Goal: Task Accomplishment & Management: Manage account settings

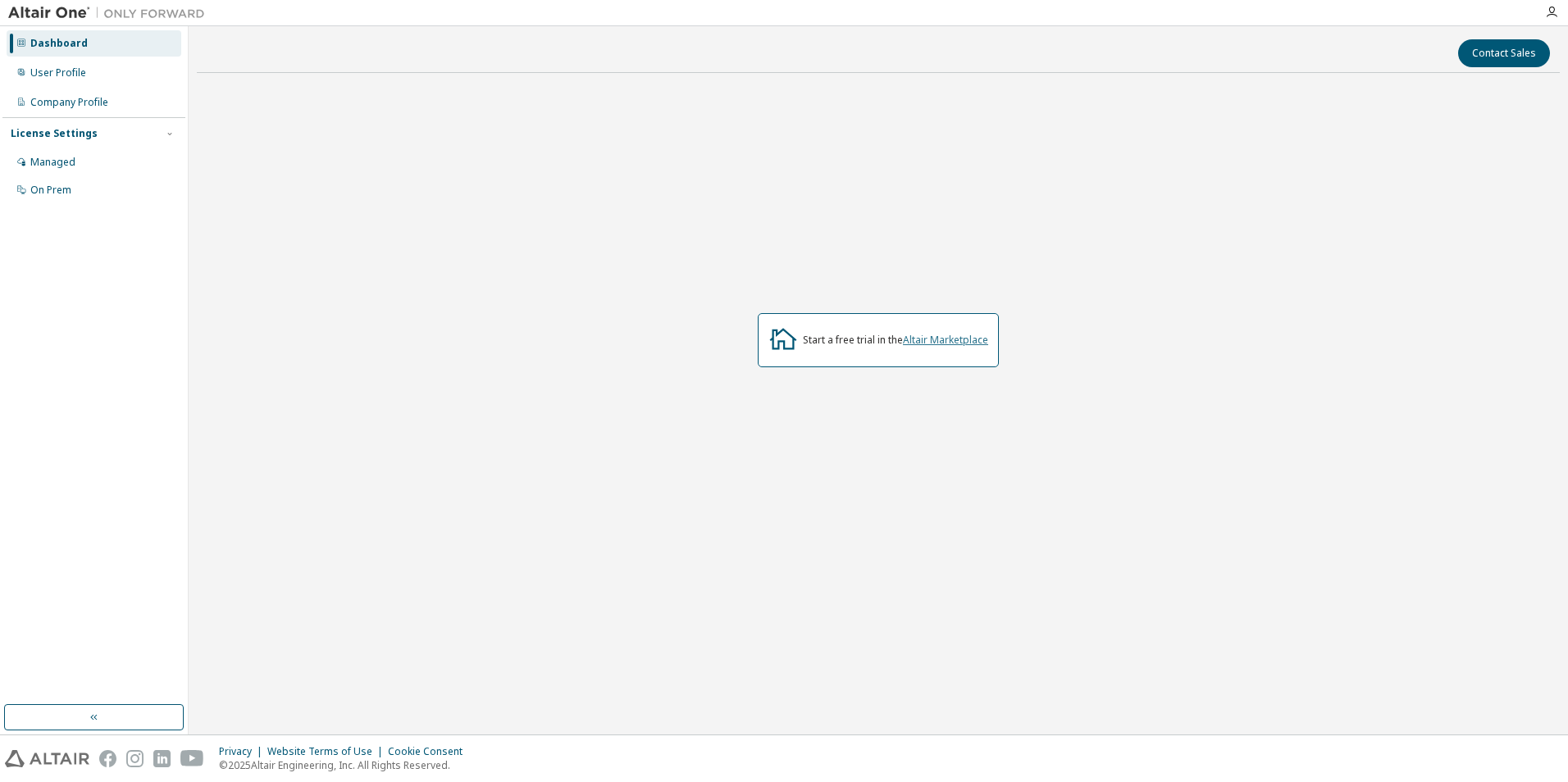
click at [959, 341] on link "Altair Marketplace" at bounding box center [946, 340] width 85 height 14
click at [73, 153] on div "Managed" at bounding box center [94, 162] width 174 height 27
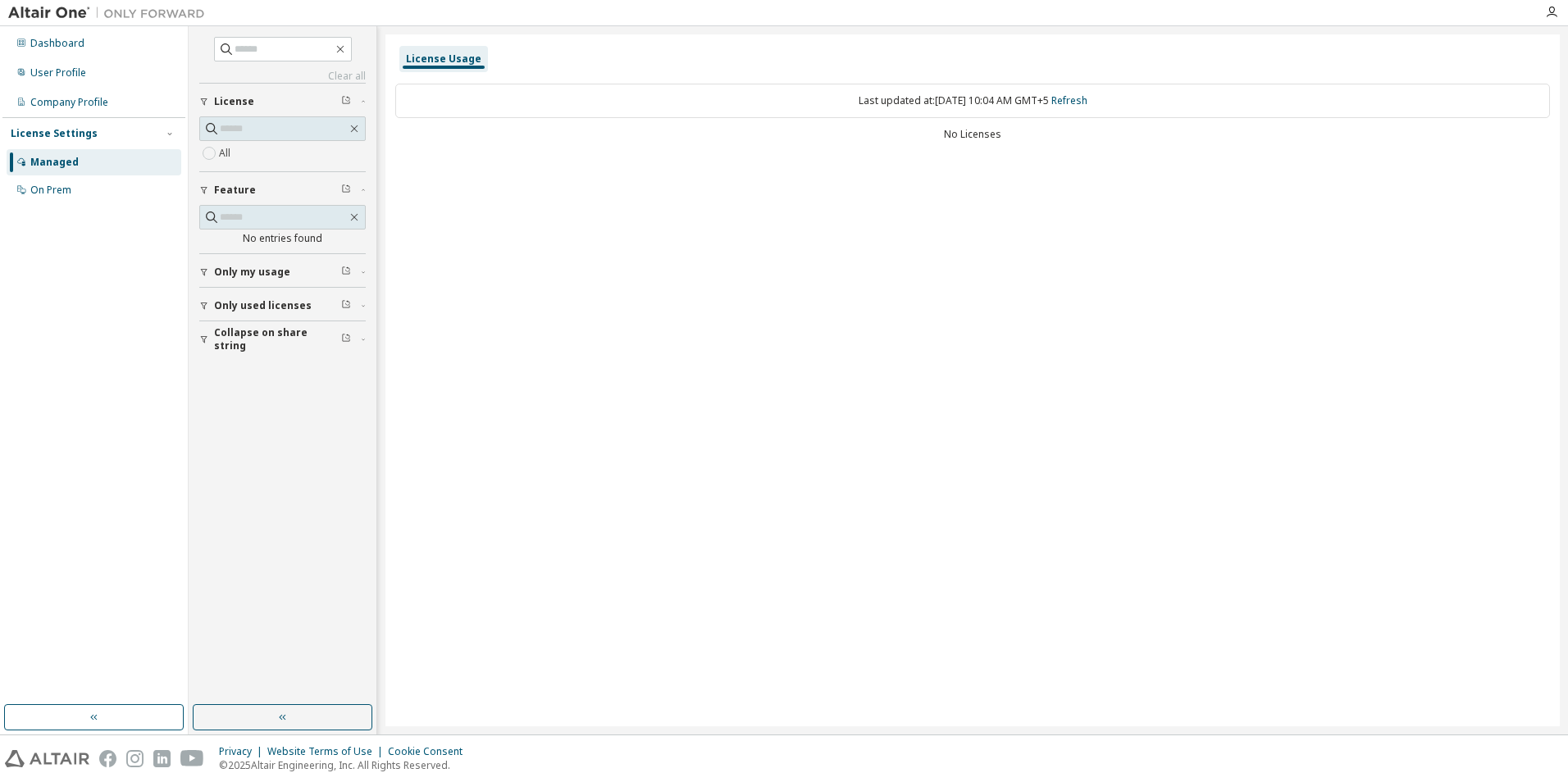
click at [952, 252] on div "License Usage Last updated at: Mon 2025-10-06 10:04 AM GMT+5 Refresh No Licenses" at bounding box center [973, 381] width 1175 height 692
click at [84, 48] on div "Dashboard" at bounding box center [94, 43] width 174 height 27
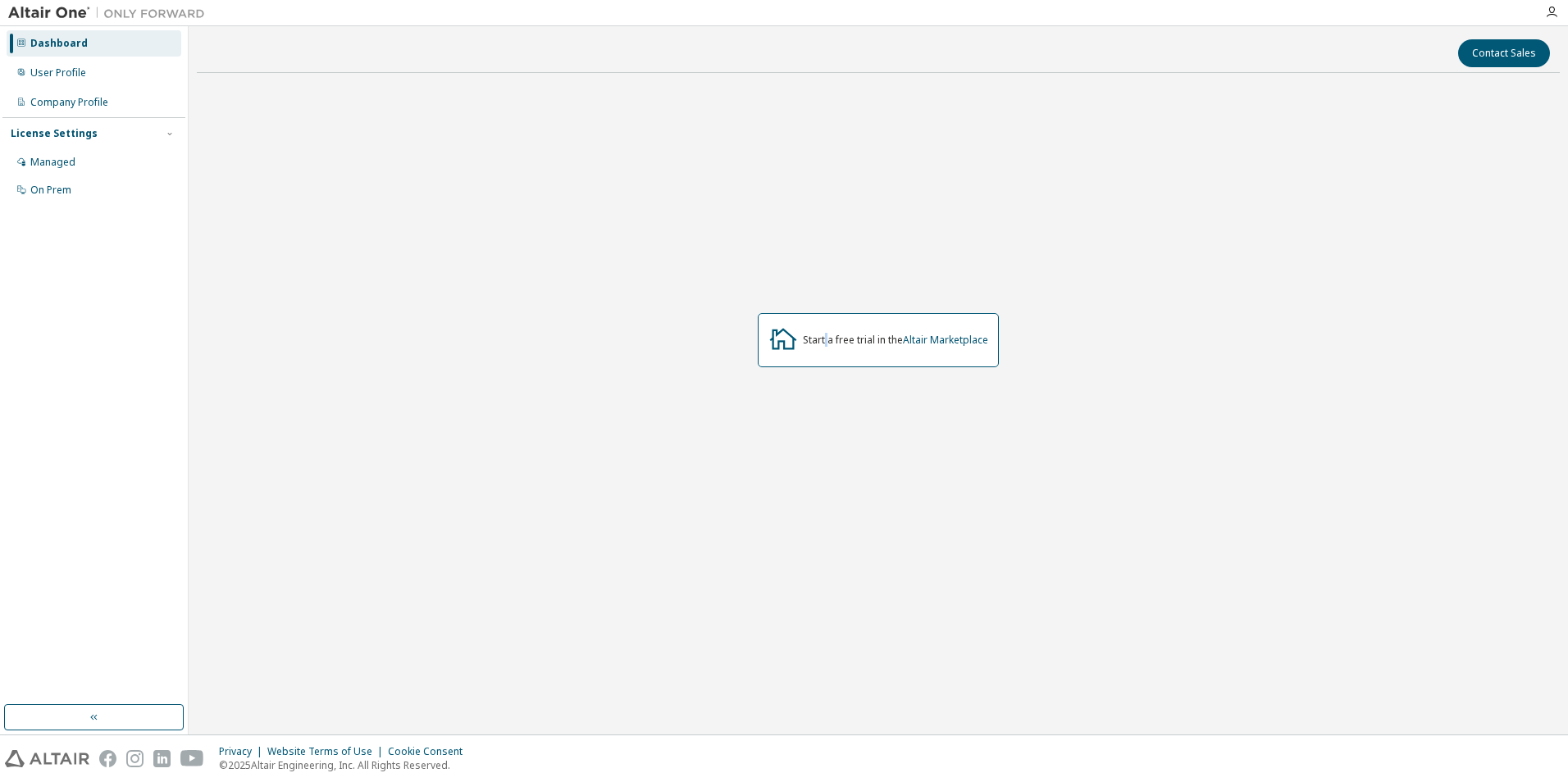
click at [826, 356] on div "Start a free trial in the Altair Marketplace" at bounding box center [879, 340] width 241 height 54
click at [826, 378] on div "Start a free trial in the Altair Marketplace" at bounding box center [878, 341] width 1363 height 508
click at [96, 106] on div "Company Profile" at bounding box center [69, 103] width 78 height 13
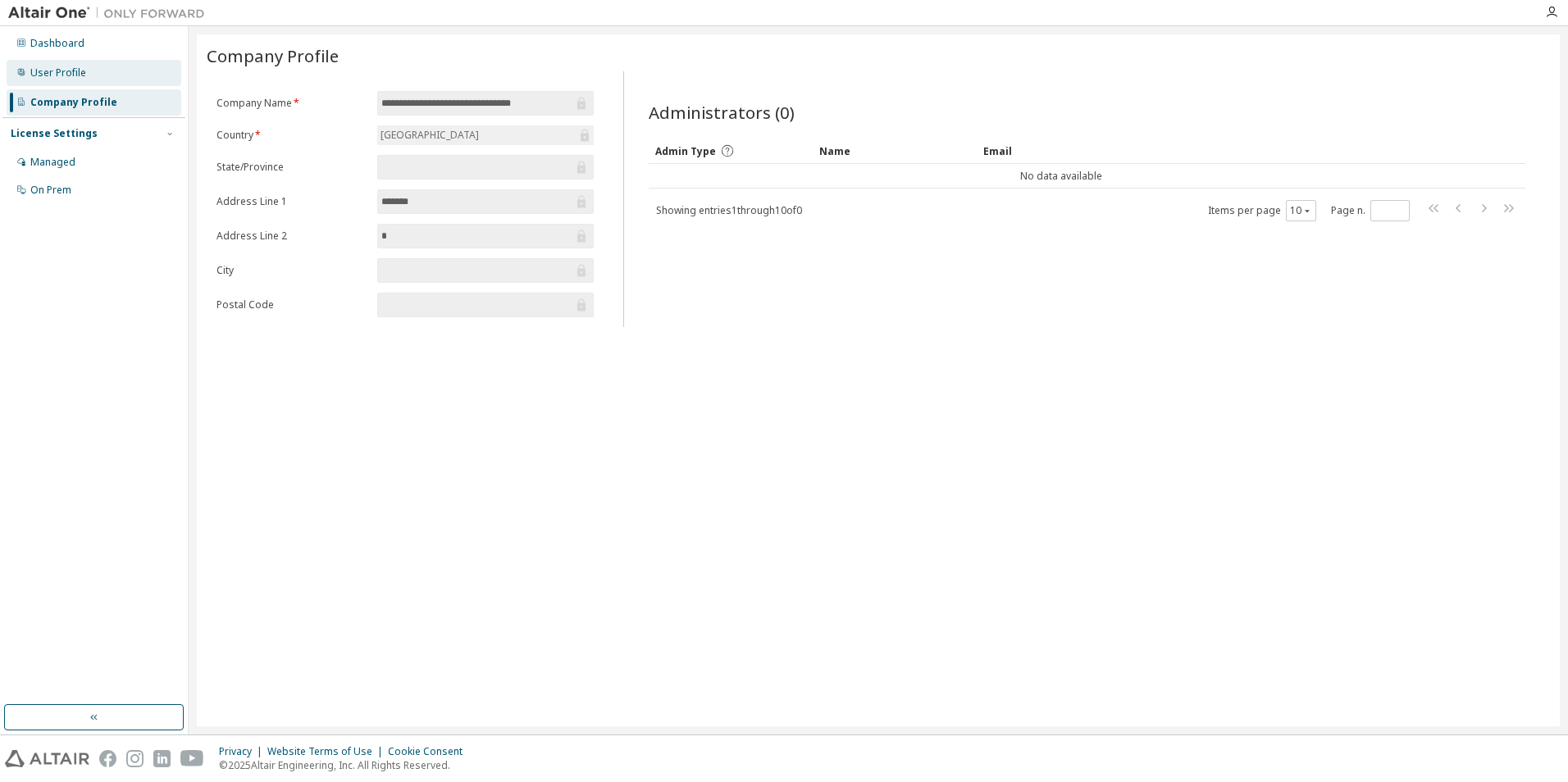
click at [101, 76] on div "User Profile" at bounding box center [94, 73] width 174 height 27
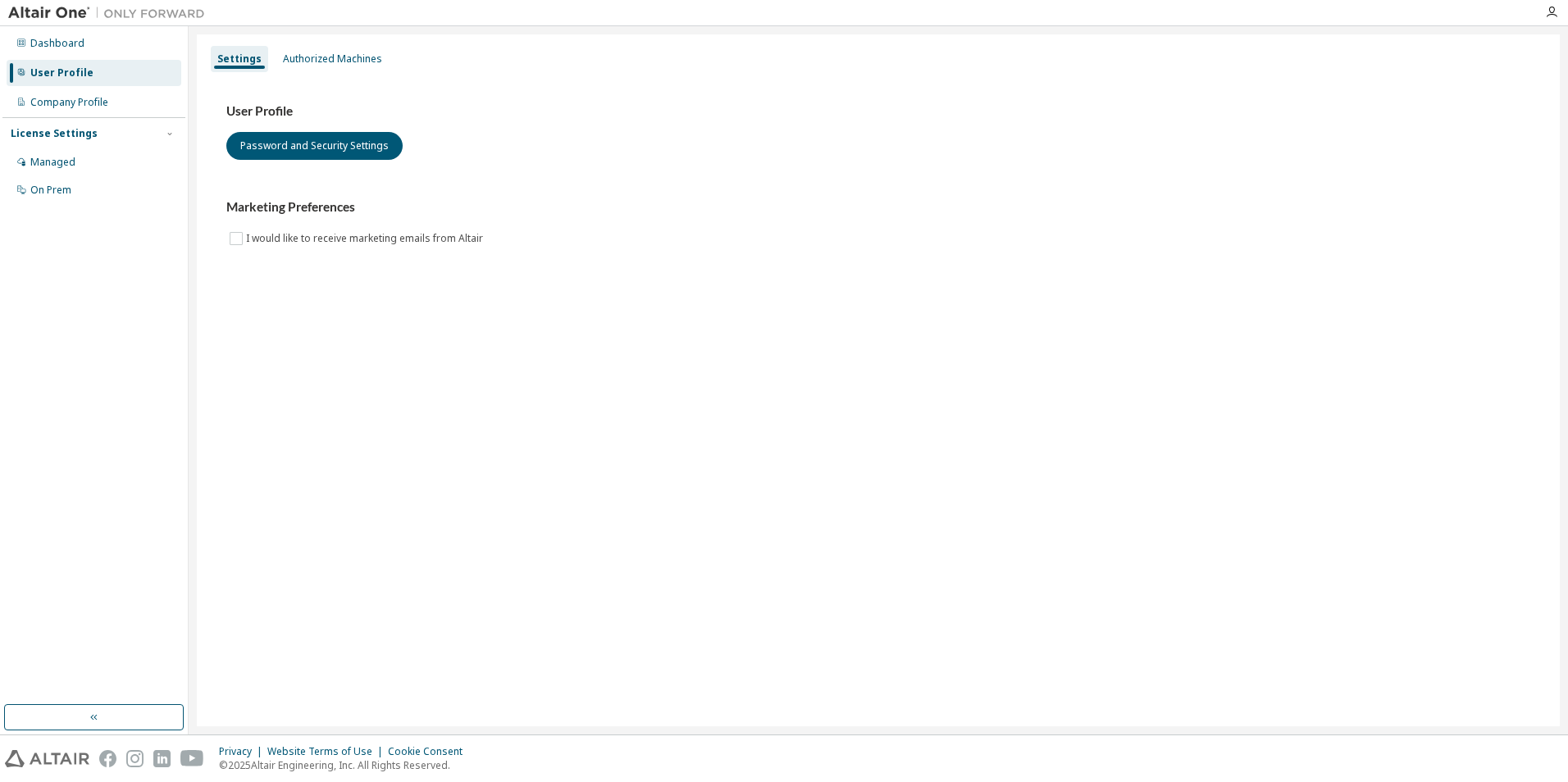
click at [106, 136] on div "License Settings" at bounding box center [94, 134] width 166 height 15
click at [107, 149] on div "License Settings Managed On Prem" at bounding box center [94, 133] width 183 height 32
click at [105, 135] on div "License Settings" at bounding box center [94, 134] width 166 height 15
click at [105, 168] on div "Managed" at bounding box center [94, 162] width 174 height 27
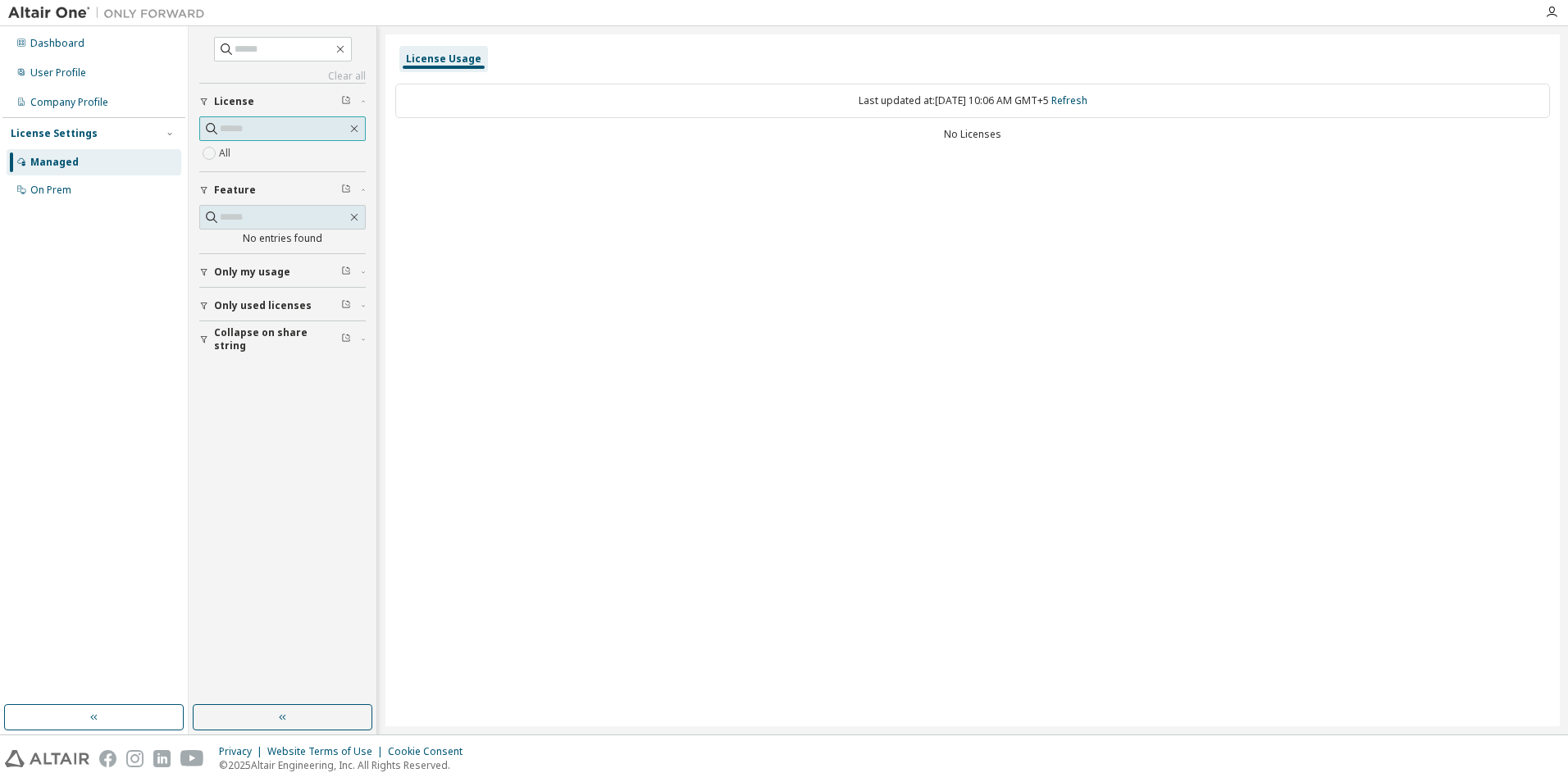
click at [274, 133] on input "text" at bounding box center [283, 128] width 128 height 17
paste input "**********"
type input "**********"
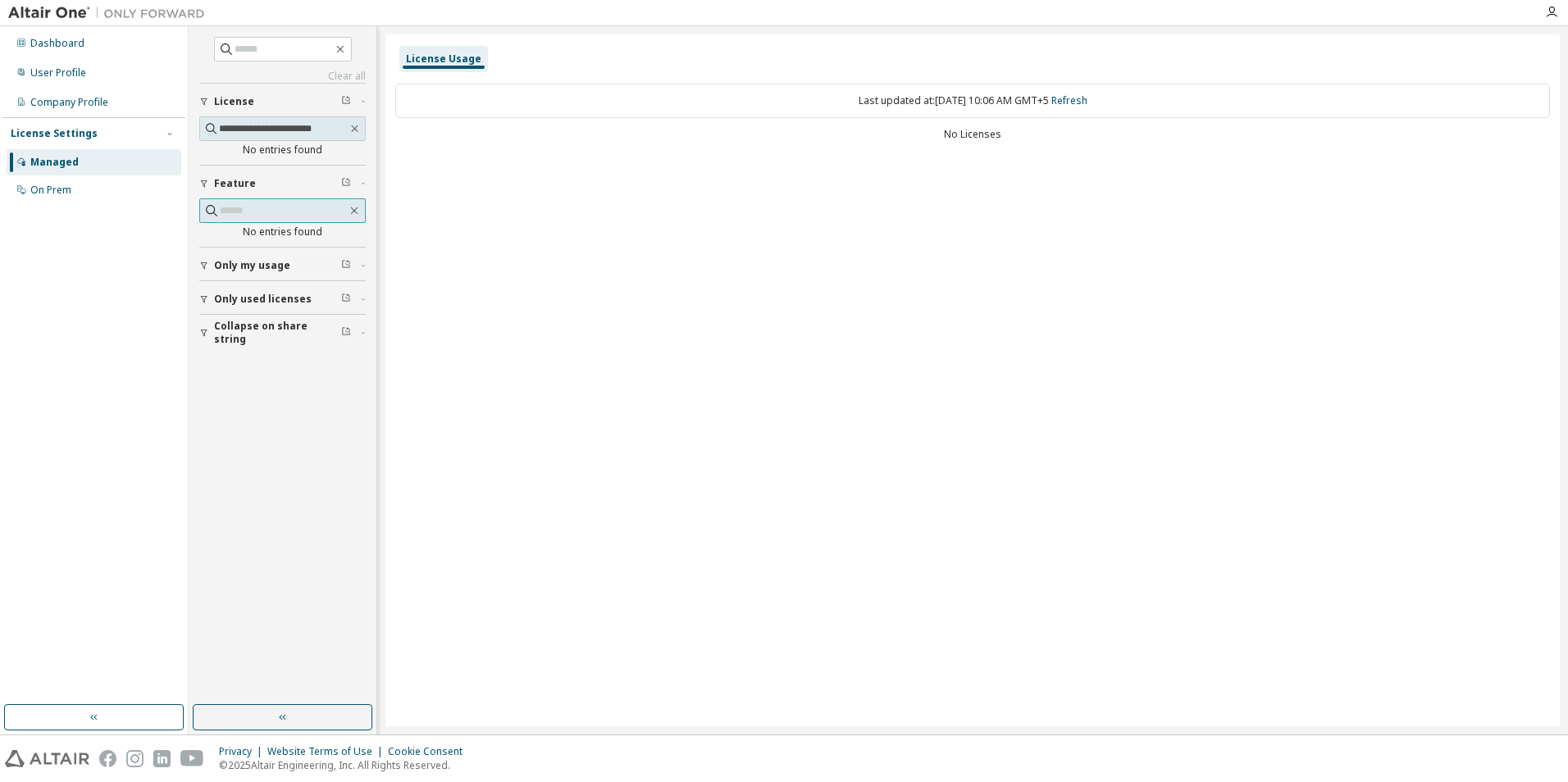
click at [290, 209] on input "text" at bounding box center [283, 211] width 128 height 17
paste input "**********"
type input "**********"
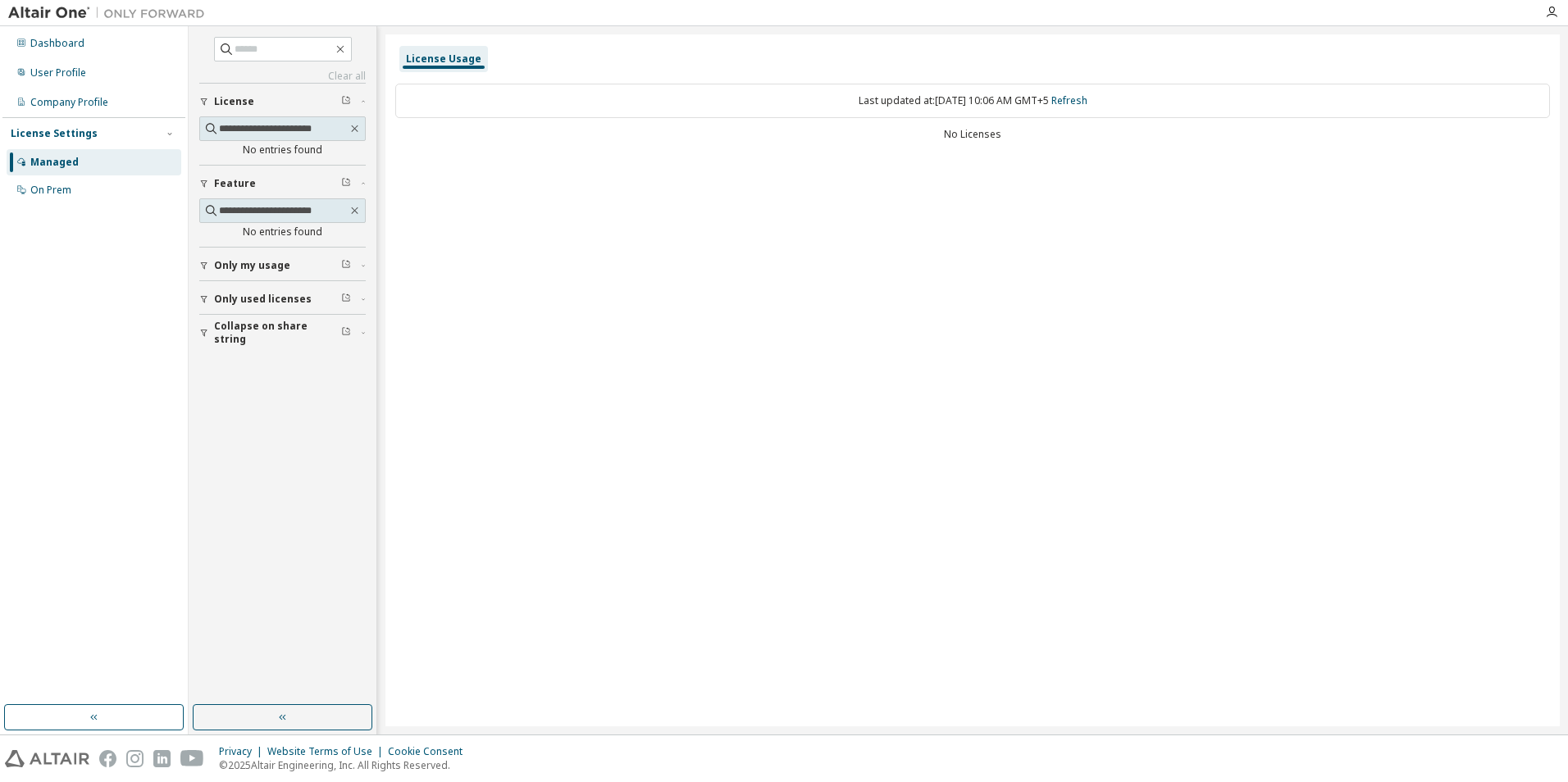
click at [305, 263] on div "Only my usage" at bounding box center [287, 265] width 147 height 13
click at [441, 587] on div "License Usage Last updated at: Mon 2025-10-06 10:06 AM GMT+5 Refresh No Licenses" at bounding box center [973, 381] width 1175 height 692
click at [482, 101] on div "Last updated at: Mon 2025-10-06 10:06 AM GMT+5 Refresh" at bounding box center [973, 101] width 1155 height 35
click at [521, 99] on div "Last updated at: Mon 2025-10-06 10:06 AM GMT+5 Refresh" at bounding box center [973, 101] width 1155 height 35
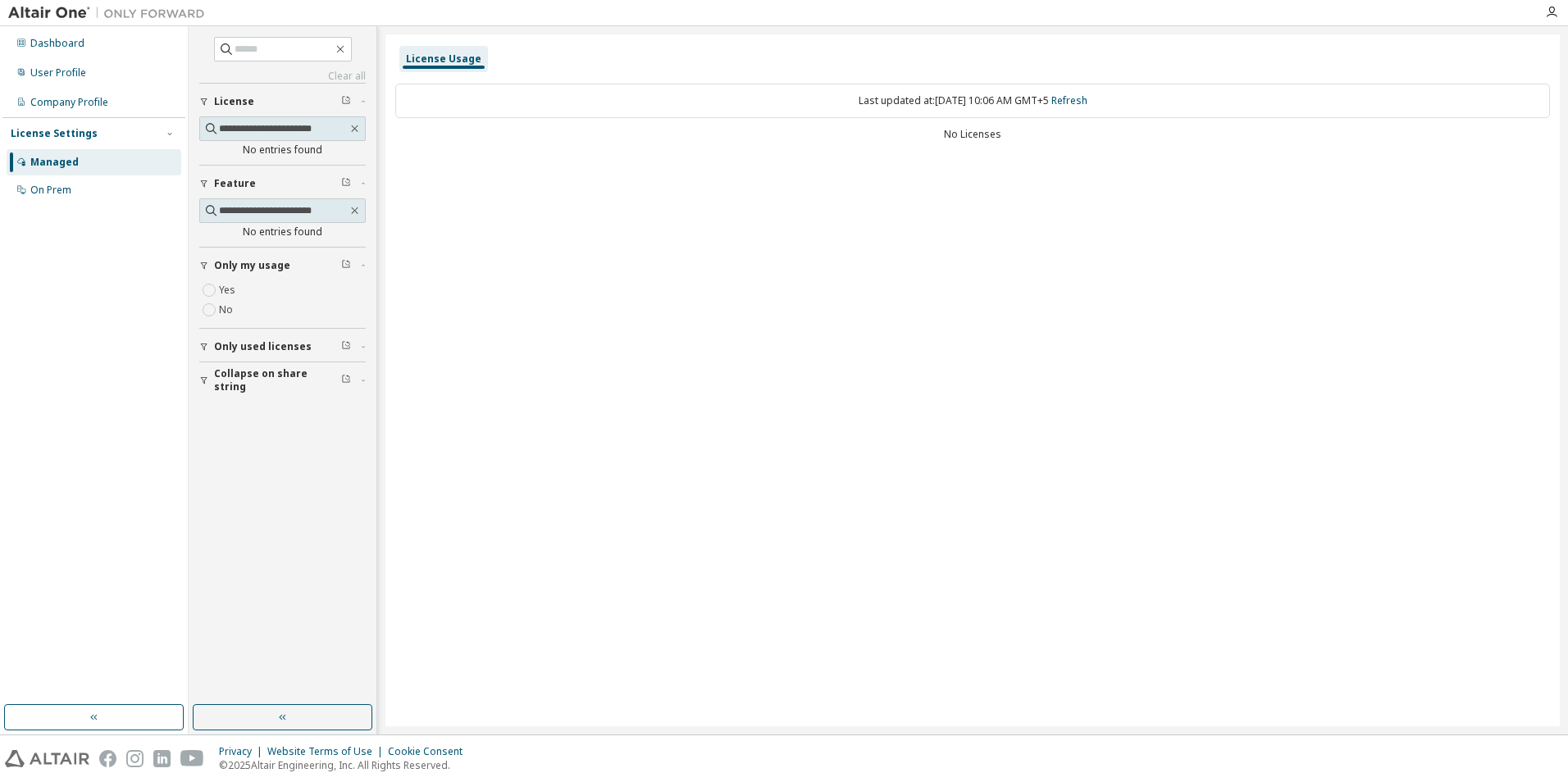
drag, startPoint x: 521, startPoint y: 99, endPoint x: 694, endPoint y: 136, distance: 176.9
click at [694, 136] on div "No Licenses" at bounding box center [973, 134] width 1155 height 13
